Goal: Task Accomplishment & Management: Complete application form

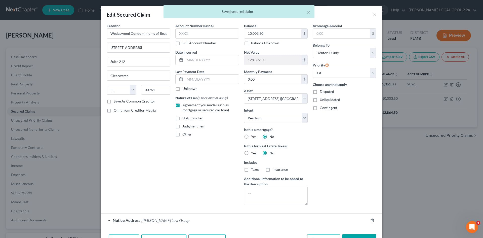
click at [373, 14] on div "× Saved secured claim" at bounding box center [238, 13] width 483 height 16
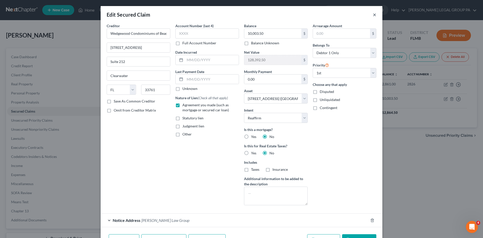
click at [374, 14] on button "×" at bounding box center [375, 15] width 4 height 6
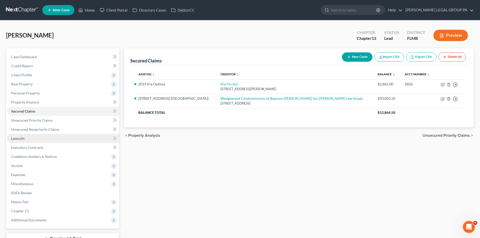
click at [33, 141] on link "Lawsuits" at bounding box center [63, 138] width 112 height 9
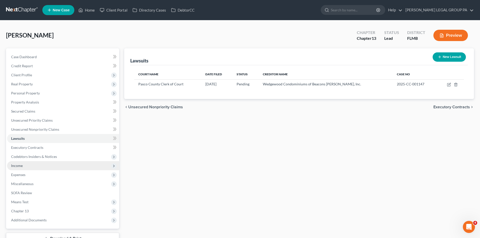
click at [35, 164] on span "Income" at bounding box center [63, 165] width 112 height 9
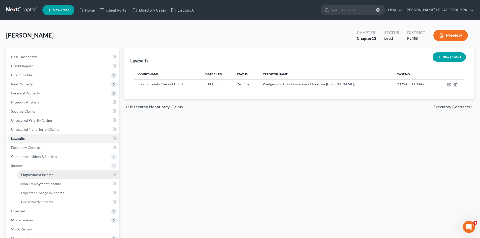
click at [43, 174] on span "Employment Income" at bounding box center [37, 174] width 32 height 4
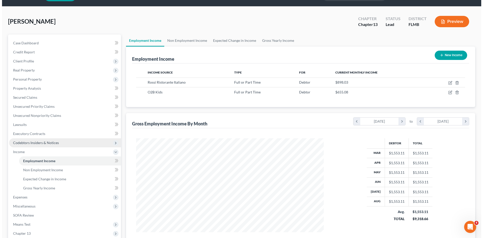
scroll to position [25, 0]
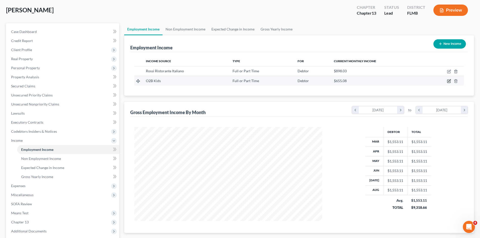
click at [449, 81] on icon "button" at bounding box center [449, 81] width 2 height 2
select select "0"
select select "9"
select select "0"
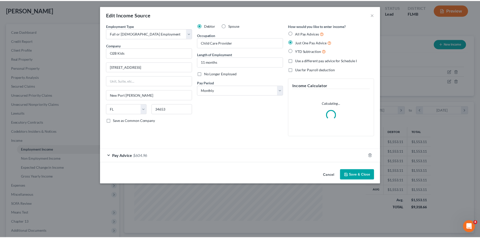
scroll to position [95, 200]
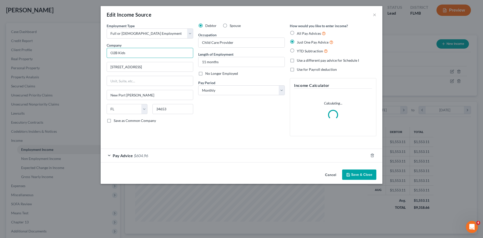
click at [110, 55] on input "O2B Kids" at bounding box center [150, 53] width 87 height 10
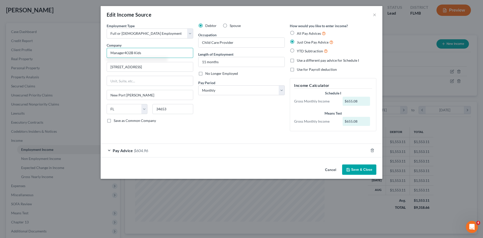
drag, startPoint x: 135, startPoint y: 52, endPoint x: 147, endPoint y: 52, distance: 12.1
click at [135, 52] on input "Manager4O2B Kids" at bounding box center [150, 53] width 87 height 10
type input "Manager4O2BKids, LLC"
click at [369, 171] on button "Save & Close" at bounding box center [359, 169] width 34 height 11
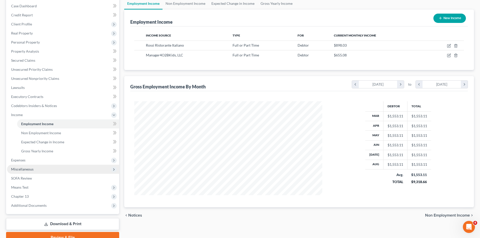
scroll to position [75, 0]
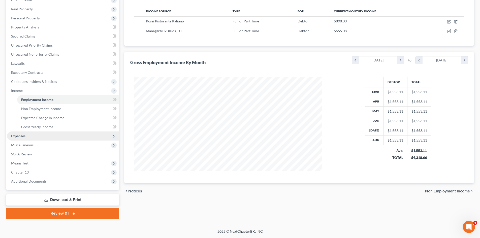
click at [34, 137] on span "Expenses" at bounding box center [63, 135] width 112 height 9
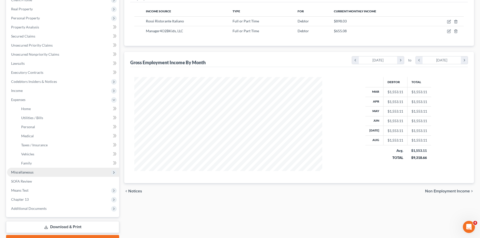
click at [31, 170] on span "Miscellaneous" at bounding box center [22, 172] width 22 height 4
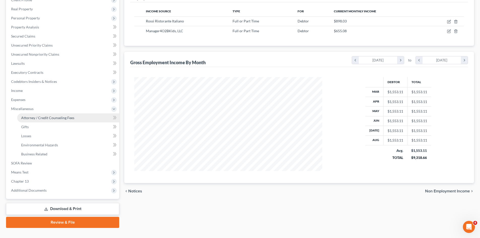
click at [36, 119] on span "Attorney / Credit Counseling Fees" at bounding box center [47, 118] width 53 height 4
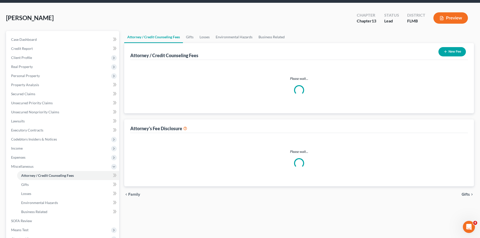
select select "0"
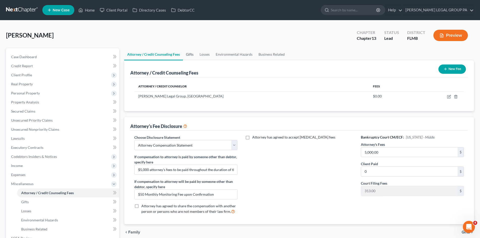
click at [194, 54] on link "Gifts" at bounding box center [190, 54] width 14 height 12
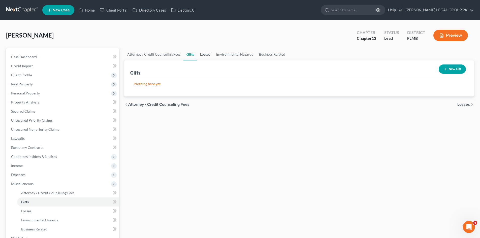
click at [199, 55] on link "Losses" at bounding box center [205, 54] width 16 height 12
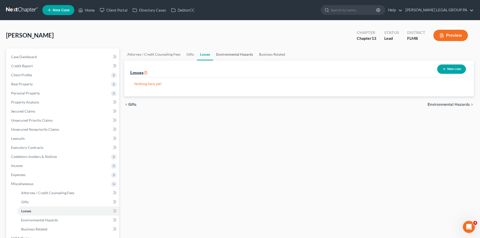
click at [231, 56] on link "Environmental Hazards" at bounding box center [234, 54] width 43 height 12
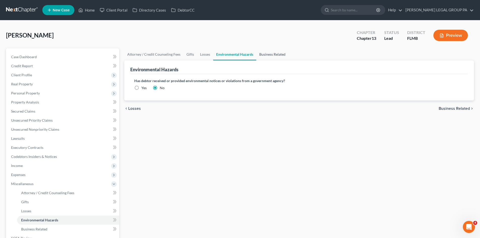
click at [271, 54] on link "Business Related" at bounding box center [272, 54] width 32 height 12
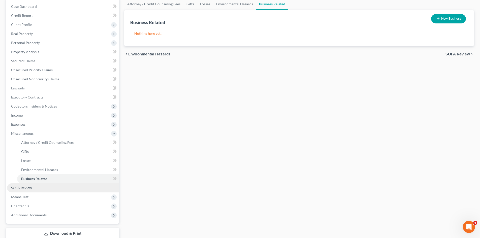
click at [25, 188] on span "SOFA Review" at bounding box center [21, 188] width 21 height 4
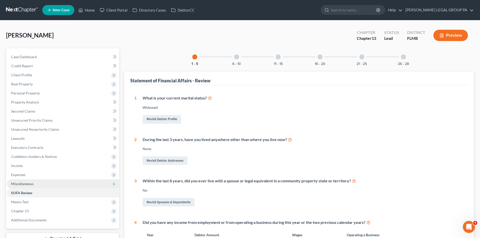
scroll to position [126, 0]
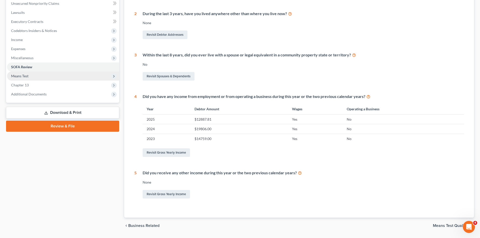
click at [34, 75] on span "Means Test" at bounding box center [63, 75] width 112 height 9
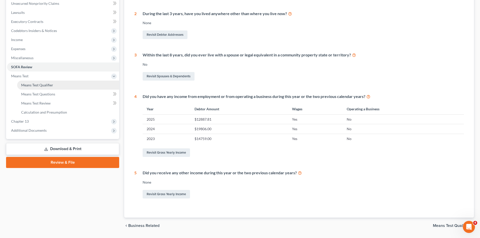
click at [52, 85] on span "Means Test Qualifier" at bounding box center [37, 85] width 32 height 4
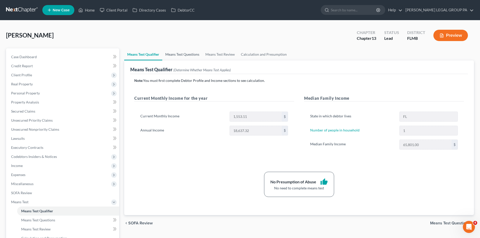
click at [181, 51] on link "Means Test Questions" at bounding box center [182, 54] width 40 height 12
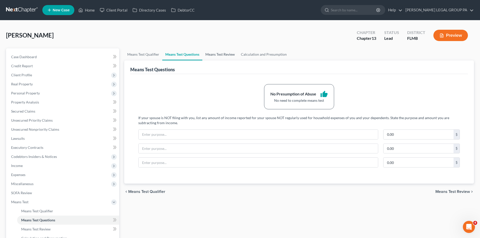
click at [214, 51] on link "Means Test Review" at bounding box center [219, 54] width 35 height 12
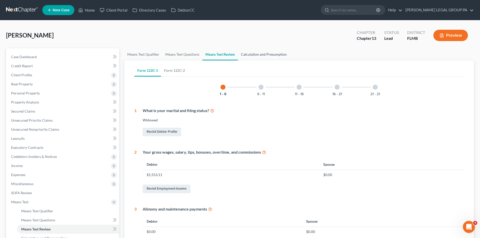
click at [273, 55] on link "Calculation and Presumption" at bounding box center [264, 54] width 52 height 12
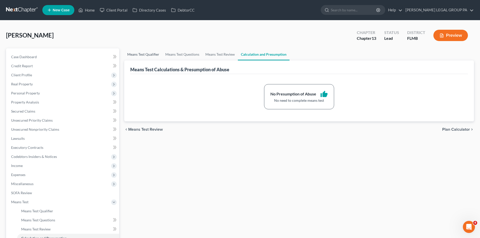
click at [144, 53] on link "Means Test Qualifier" at bounding box center [143, 54] width 38 height 12
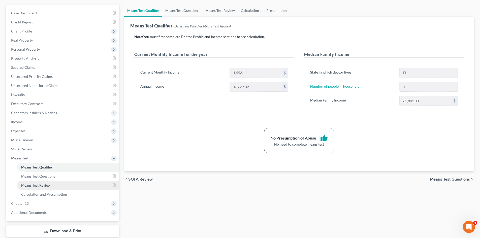
scroll to position [75, 0]
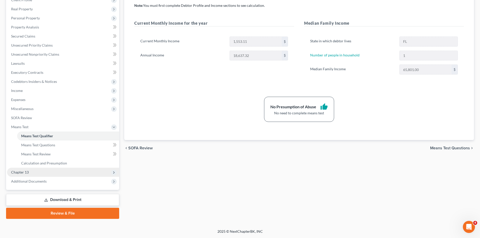
click at [31, 171] on span "Chapter 13" at bounding box center [63, 172] width 112 height 9
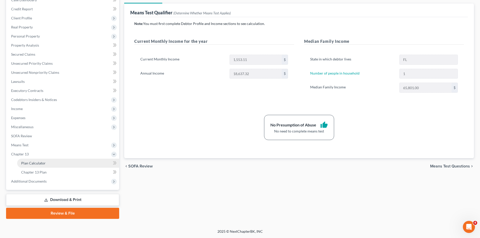
click at [34, 165] on span "Plan Calculator" at bounding box center [33, 163] width 24 height 4
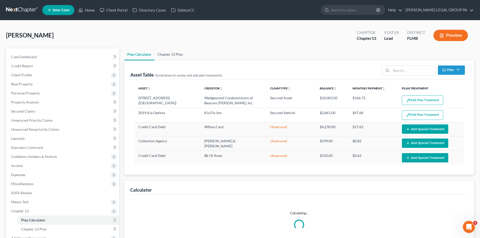
select select "59"
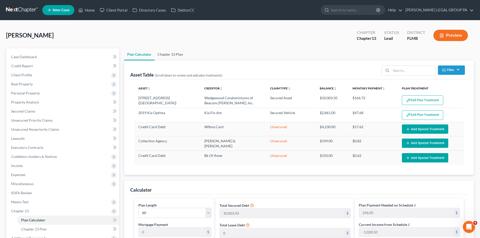
click at [172, 56] on link "Chapter 13 Plan" at bounding box center [169, 54] width 31 height 12
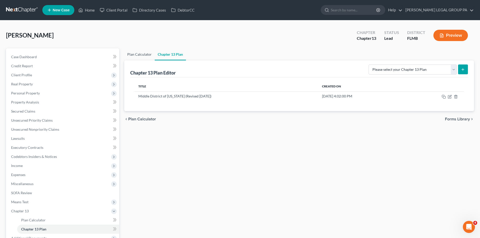
click at [133, 55] on link "Plan Calculator" at bounding box center [139, 54] width 30 height 12
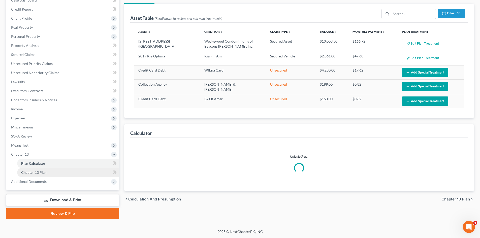
scroll to position [57, 0]
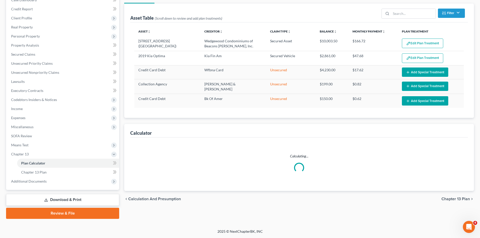
select select "59"
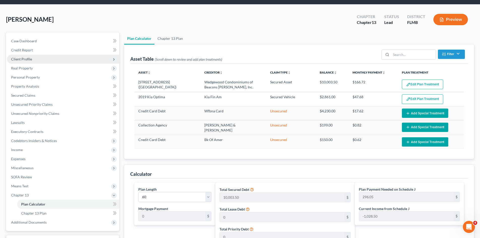
scroll to position [0, 0]
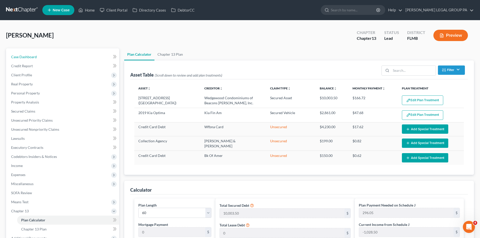
click at [44, 59] on link "Case Dashboard" at bounding box center [63, 56] width 112 height 9
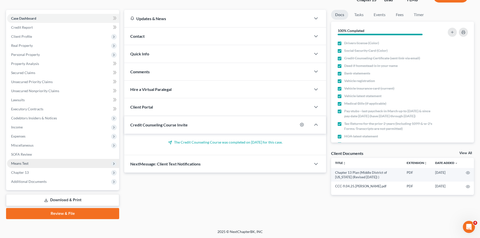
scroll to position [39, 0]
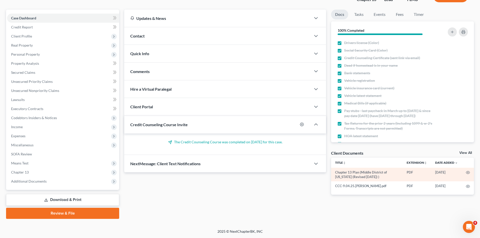
click at [467, 170] on td at bounding box center [467, 175] width 12 height 14
click at [467, 172] on icon "button" at bounding box center [467, 172] width 4 height 4
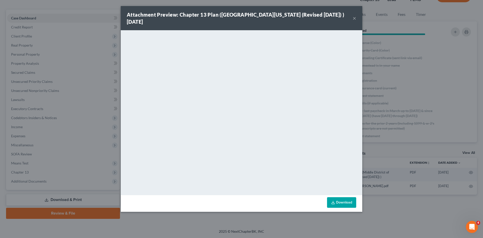
click at [353, 18] on button "×" at bounding box center [355, 18] width 4 height 6
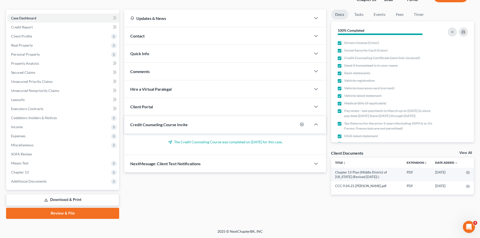
click at [59, 213] on link "Review & File" at bounding box center [62, 213] width 113 height 11
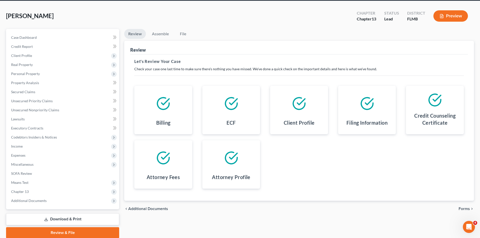
scroll to position [39, 0]
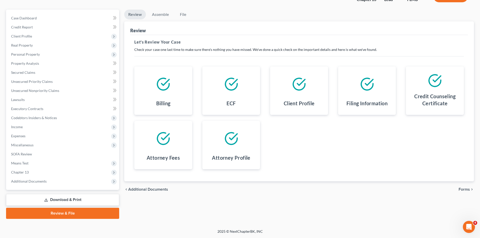
click at [463, 189] on span "Forms" at bounding box center [463, 189] width 11 height 4
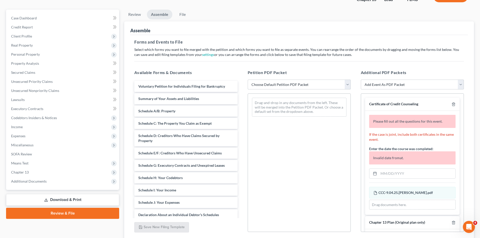
drag, startPoint x: 278, startPoint y: 84, endPoint x: 278, endPoint y: 89, distance: 4.8
click at [278, 84] on select "Choose Default Petition PDF Packet Complete Bankruptcy Petition (all forms and …" at bounding box center [298, 85] width 103 height 10
select select "0"
click at [247, 80] on select "Choose Default Petition PDF Packet Complete Bankruptcy Petition (all forms and …" at bounding box center [298, 85] width 103 height 10
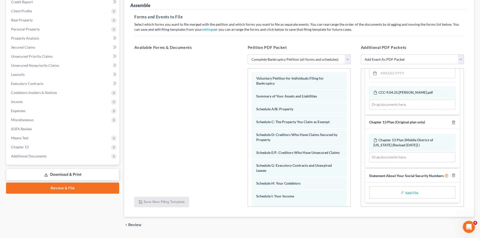
scroll to position [80, 0]
type input "C:\fakepath\Form 121 (6).pdf"
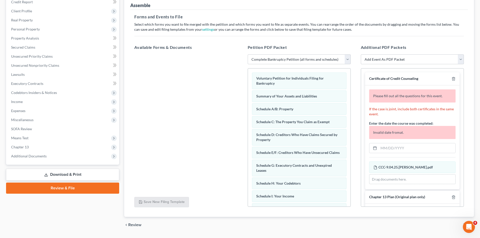
scroll to position [0, 0]
click at [412, 150] on input "text" at bounding box center [416, 148] width 77 height 10
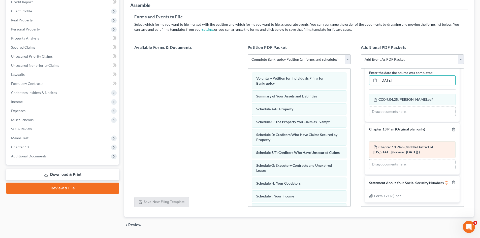
type input "[DATE]"
click at [400, 145] on span "Chapter 13 Plan (Middle District of [US_STATE] (Revised [DATE]) )" at bounding box center [403, 149] width 60 height 9
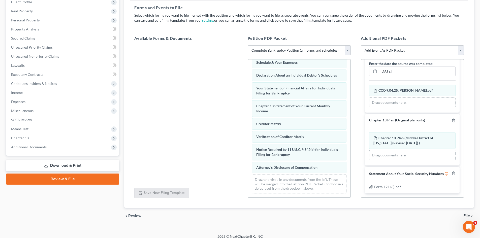
scroll to position [78, 0]
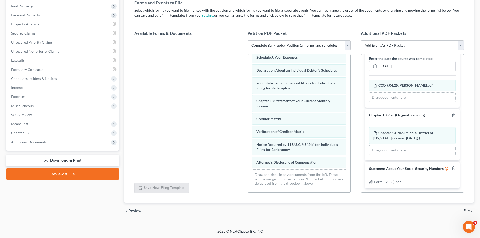
click at [467, 210] on span "File" at bounding box center [466, 211] width 7 height 4
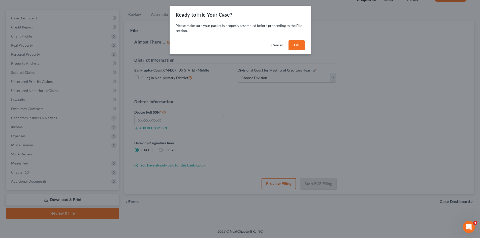
scroll to position [39, 0]
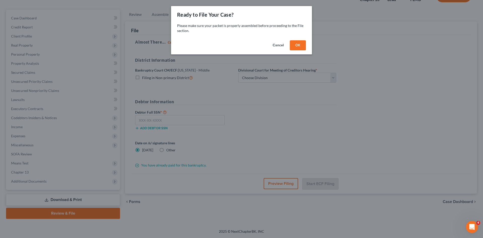
click at [297, 44] on button "OK" at bounding box center [298, 45] width 16 height 10
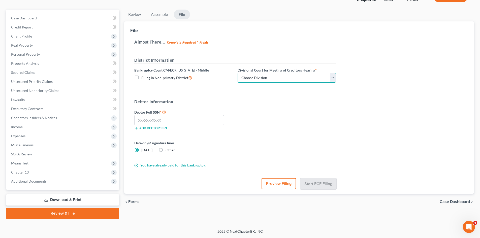
click at [276, 80] on select "Choose Division [GEOGRAPHIC_DATA][PERSON_NAME] [GEOGRAPHIC_DATA] [GEOGRAPHIC_DA…" at bounding box center [286, 78] width 98 height 10
select select "3"
click at [237, 73] on select "Choose Division [GEOGRAPHIC_DATA][PERSON_NAME] [GEOGRAPHIC_DATA] [GEOGRAPHIC_DA…" at bounding box center [286, 78] width 98 height 10
click at [192, 122] on input "text" at bounding box center [179, 120] width 90 height 10
click at [205, 123] on input "text" at bounding box center [179, 120] width 90 height 10
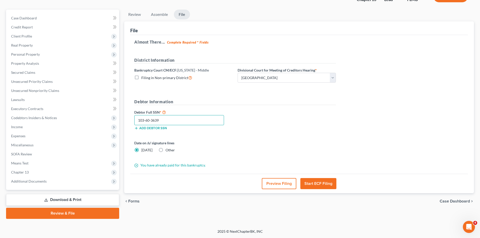
type input "103-60-3639"
click at [357, 122] on div "Almost There... Complete Required * Fields District Information Bankruptcy Cour…" at bounding box center [298, 104] width 337 height 139
click at [315, 181] on button "Start ECF Filing" at bounding box center [318, 183] width 36 height 11
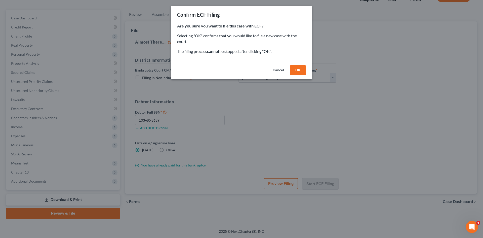
click at [302, 71] on button "OK" at bounding box center [298, 70] width 16 height 10
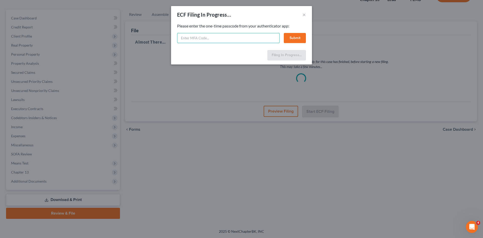
click at [238, 36] on input "text" at bounding box center [228, 38] width 103 height 10
type input "005397"
click at [292, 39] on button "Submit" at bounding box center [295, 38] width 22 height 10
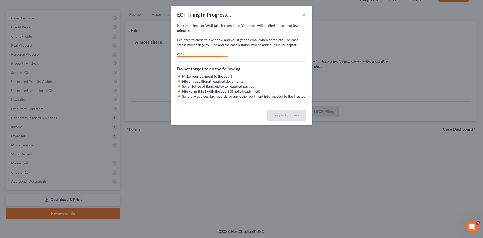
select select "3"
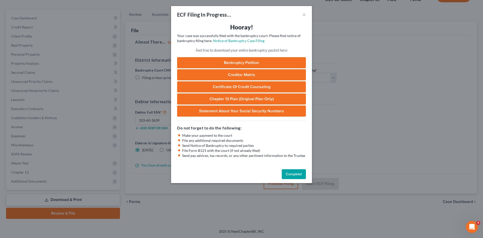
click at [295, 176] on button "Complete!" at bounding box center [294, 174] width 24 height 10
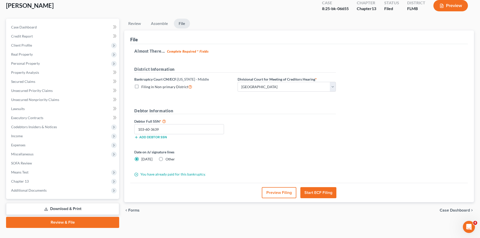
scroll to position [14, 0]
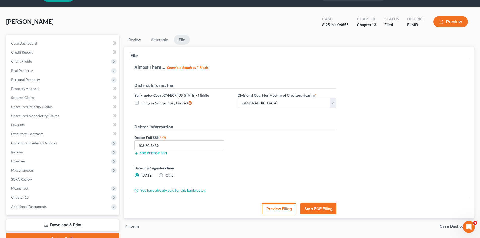
click at [338, 25] on div "8:25-bk-06655" at bounding box center [335, 25] width 27 height 6
copy div "8:25-bk-06655"
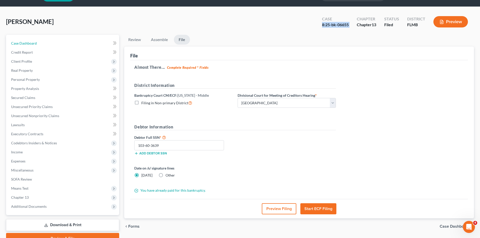
drag, startPoint x: 36, startPoint y: 45, endPoint x: 270, endPoint y: 1, distance: 237.5
click at [36, 45] on span "Case Dashboard" at bounding box center [24, 43] width 26 height 4
